Goal: Transaction & Acquisition: Purchase product/service

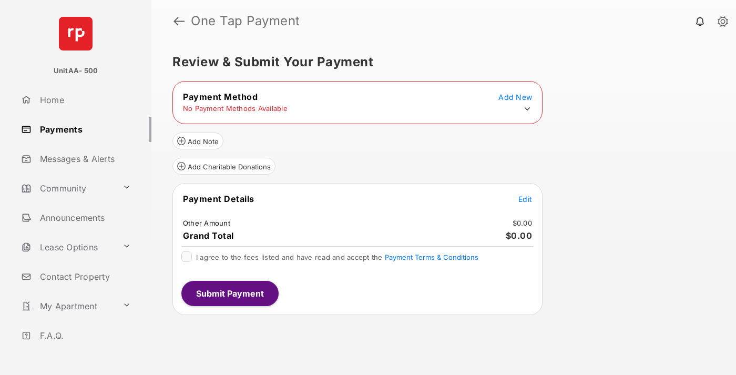
click at [527, 109] on icon at bounding box center [526, 108] width 9 height 9
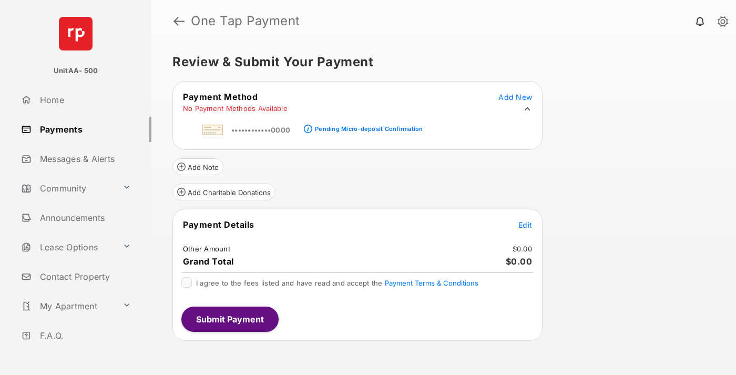
click at [367, 126] on div "Pending Micro-deposit Confirmation" at bounding box center [369, 128] width 108 height 7
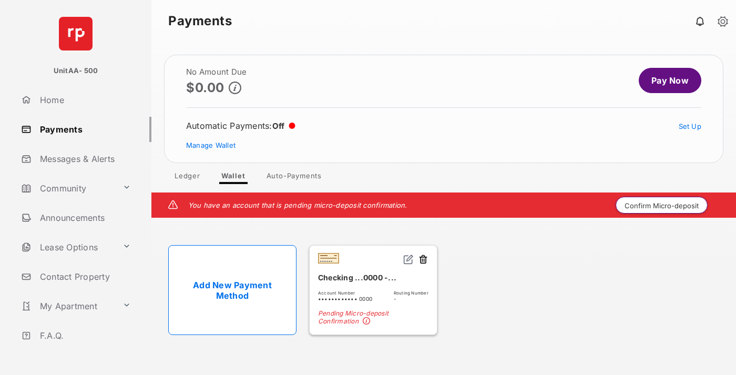
click at [662, 205] on button "Confirm Micro-deposit" at bounding box center [661, 205] width 92 height 17
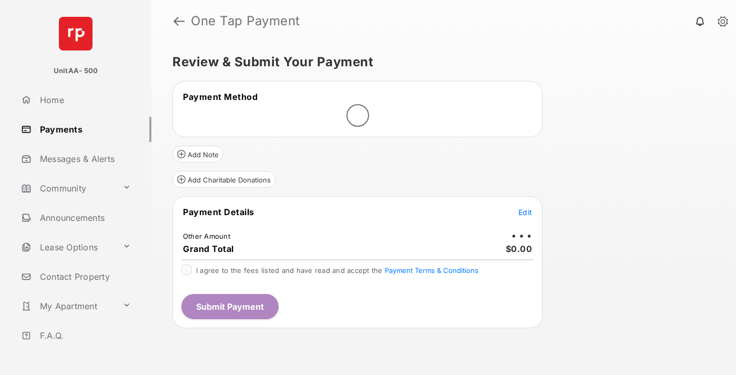
click at [525, 212] on span "Edit" at bounding box center [525, 212] width 14 height 9
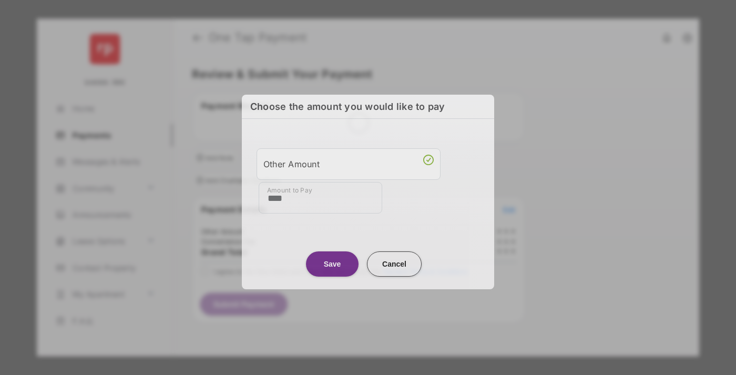
type input "****"
click at [332, 262] on button "Save" at bounding box center [332, 263] width 53 height 25
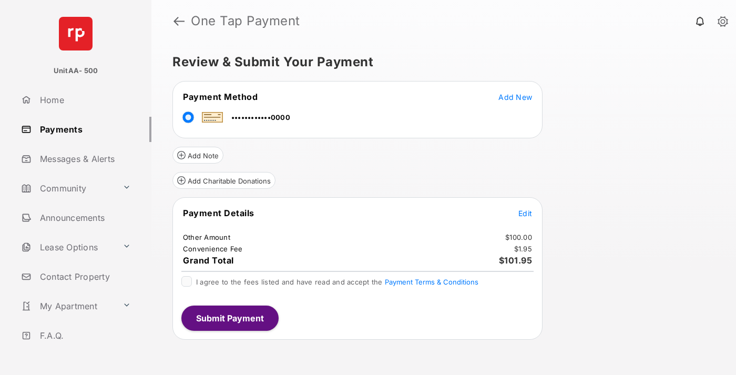
click at [525, 213] on span "Edit" at bounding box center [525, 213] width 14 height 9
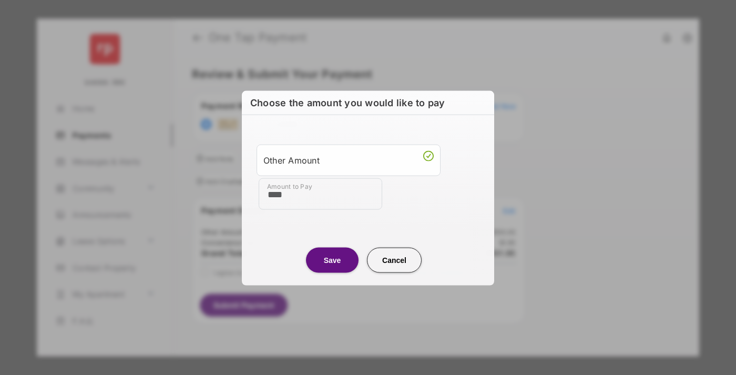
click at [332, 259] on button "Save" at bounding box center [332, 259] width 53 height 25
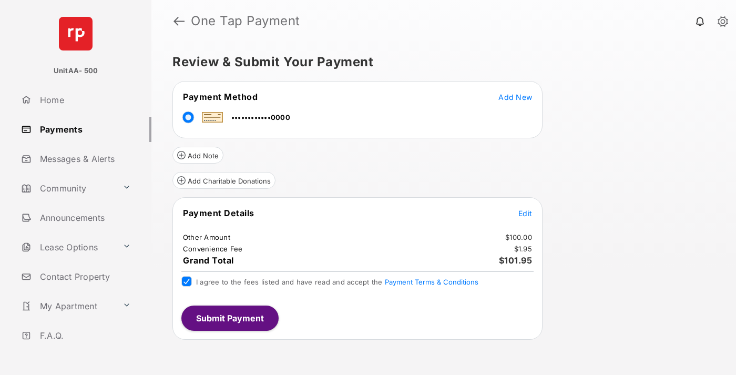
click at [229, 317] on button "Submit Payment" at bounding box center [229, 317] width 97 height 25
